Goal: Task Accomplishment & Management: Use online tool/utility

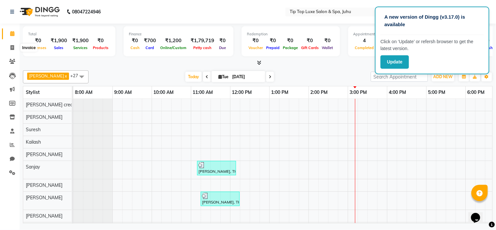
scroll to position [8, 0]
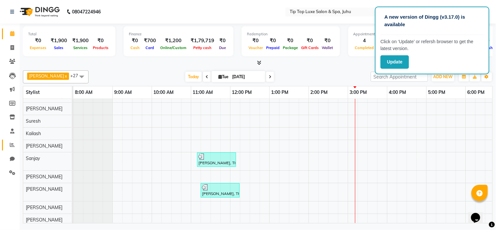
click at [15, 149] on link "Reports" at bounding box center [10, 145] width 16 height 11
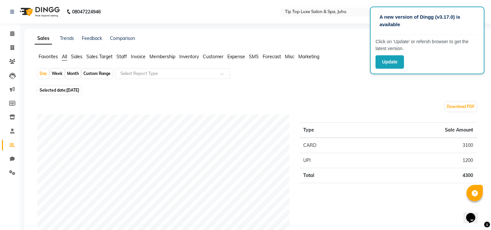
click at [121, 57] on span "Staff" at bounding box center [121, 57] width 10 height 6
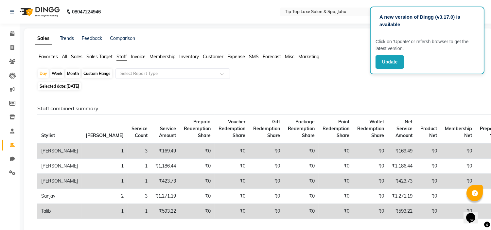
click at [67, 75] on div "Month" at bounding box center [72, 73] width 15 height 9
select select "9"
select select "2025"
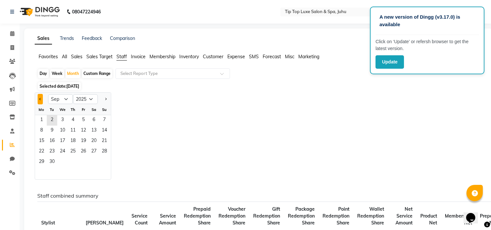
drag, startPoint x: 36, startPoint y: 102, endPoint x: 40, endPoint y: 100, distance: 3.8
click at [40, 100] on div at bounding box center [41, 99] width 13 height 10
click at [40, 100] on button "Previous month" at bounding box center [40, 99] width 5 height 10
select select "8"
click at [81, 121] on span "1" at bounding box center [83, 120] width 10 height 10
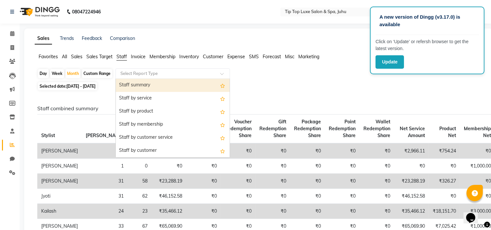
click at [142, 76] on input "text" at bounding box center [166, 73] width 94 height 7
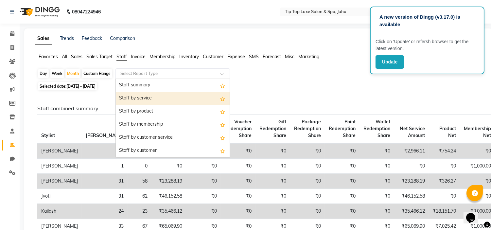
click at [144, 93] on div "Staff by service" at bounding box center [173, 98] width 114 height 13
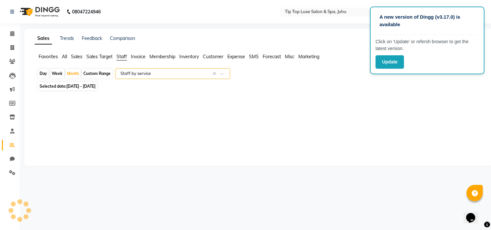
select select "full_report"
select select "csv"
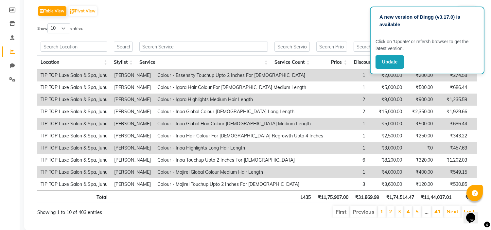
scroll to position [101, 0]
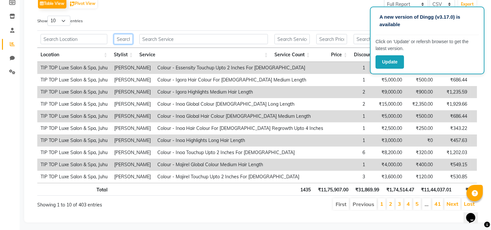
click at [123, 35] on input "text" at bounding box center [123, 39] width 19 height 10
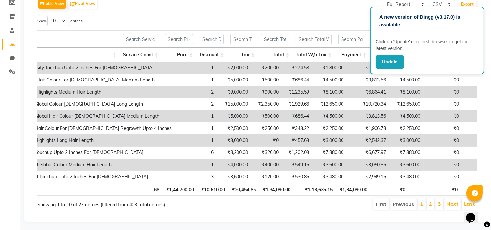
scroll to position [0, 175]
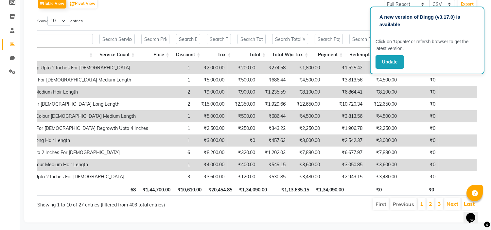
type input "[PERSON_NAME]"
click at [259, 11] on div "Table View Pivot View Select Full Report Filtered Report Select CSV PDF Export …" at bounding box center [256, 104] width 439 height 214
